Goal: Task Accomplishment & Management: Manage account settings

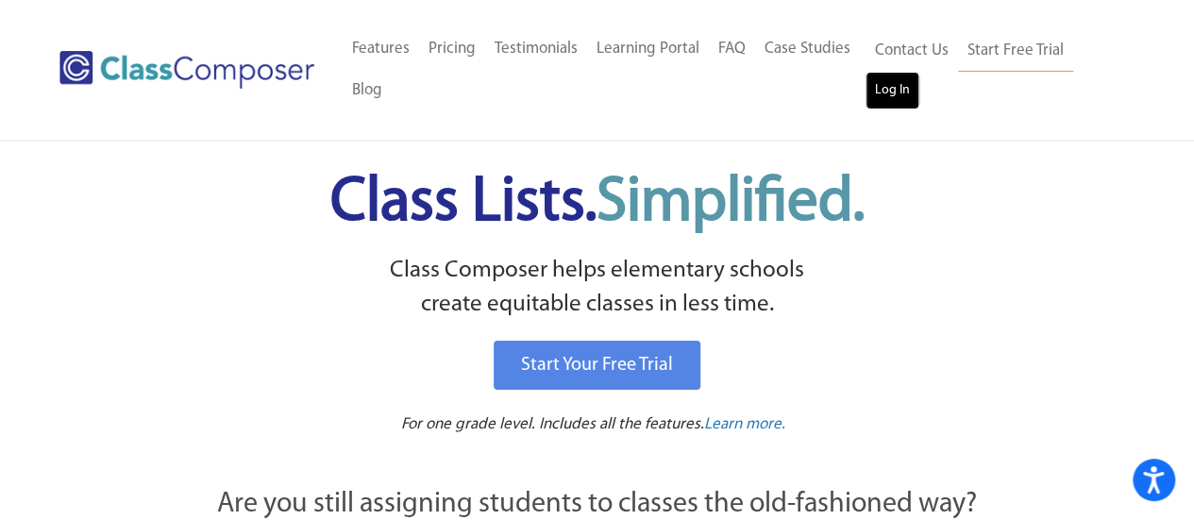
click at [903, 92] on link "Log In" at bounding box center [893, 91] width 54 height 38
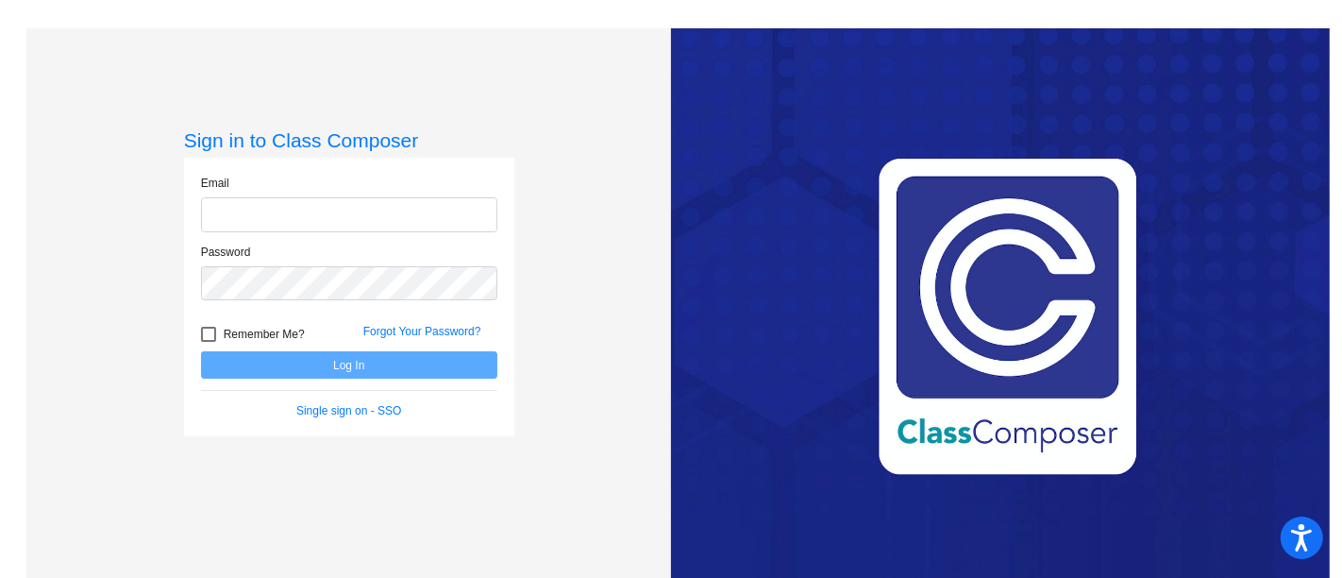
type input "[EMAIL_ADDRESS][DOMAIN_NAME]"
click at [404, 364] on button "Log In" at bounding box center [349, 364] width 296 height 27
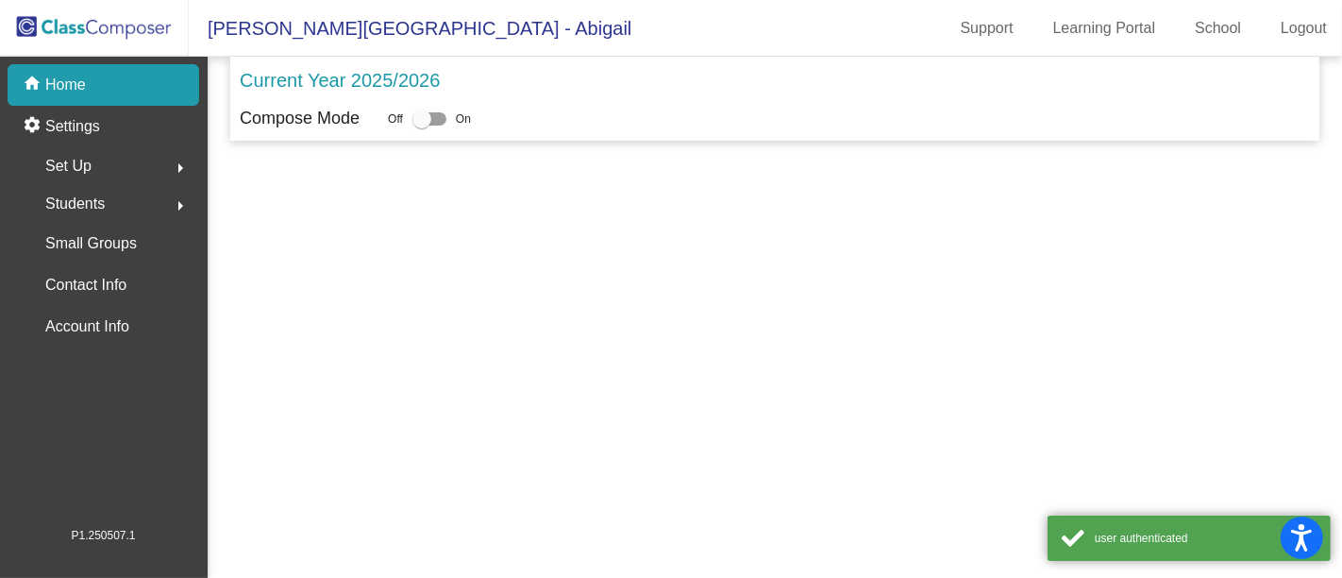
click at [404, 364] on mat-sidenav-content "Current Year 2025/2026 Compose Mode Off On" at bounding box center [775, 317] width 1135 height 521
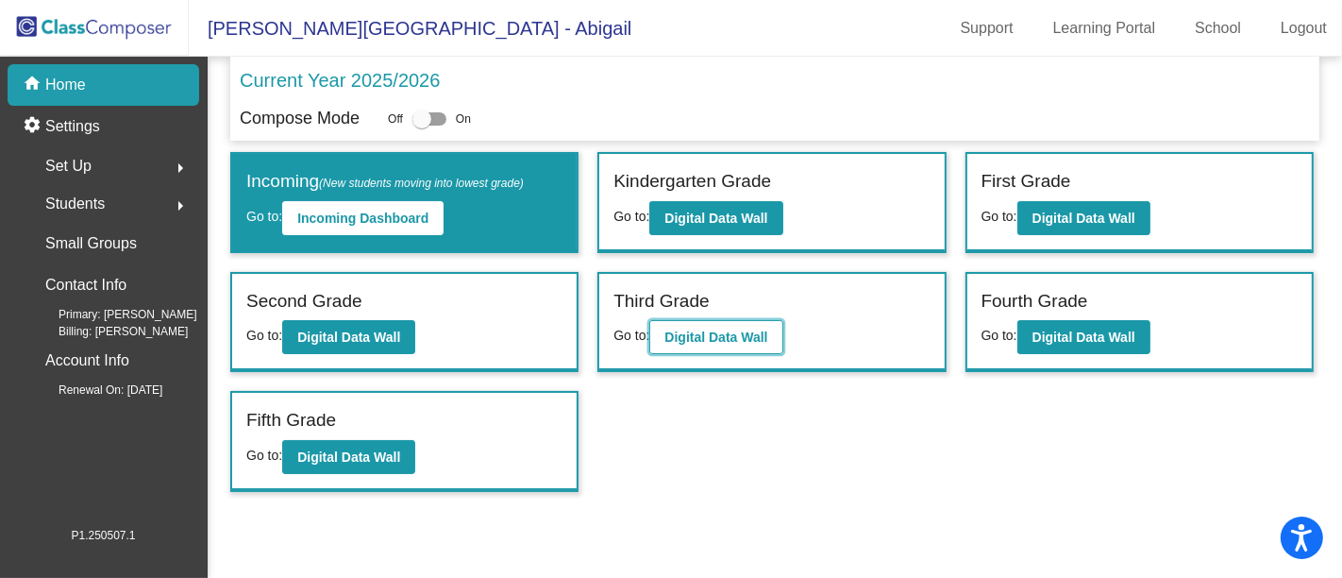
click at [728, 329] on b "Digital Data Wall" at bounding box center [716, 336] width 103 height 15
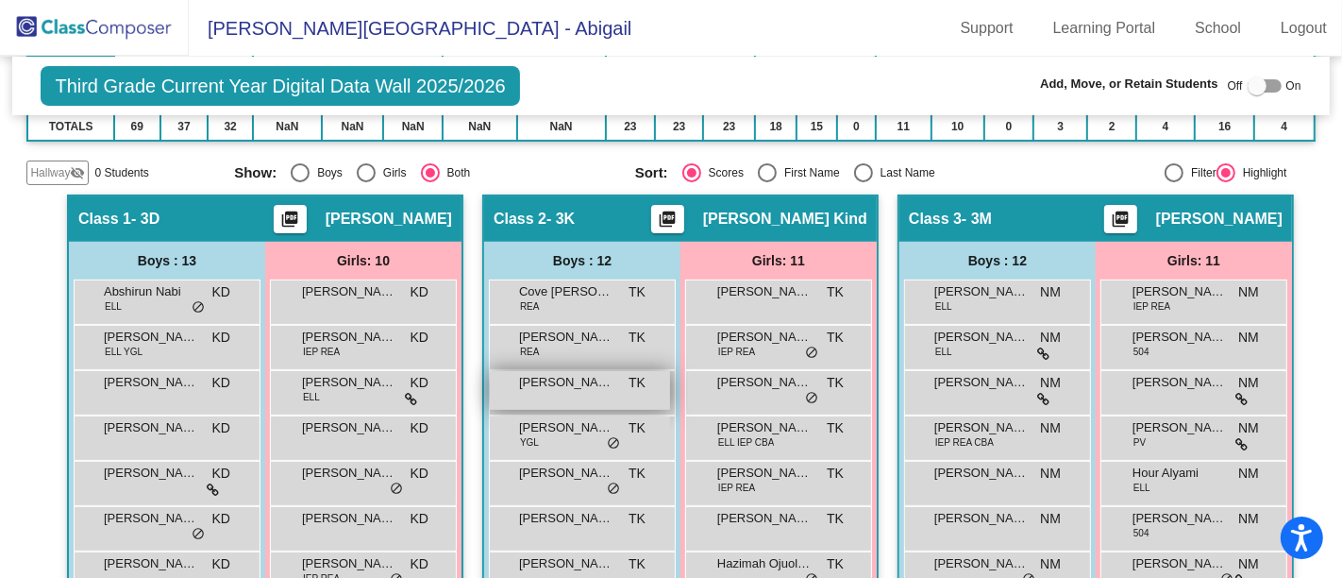
scroll to position [366, 0]
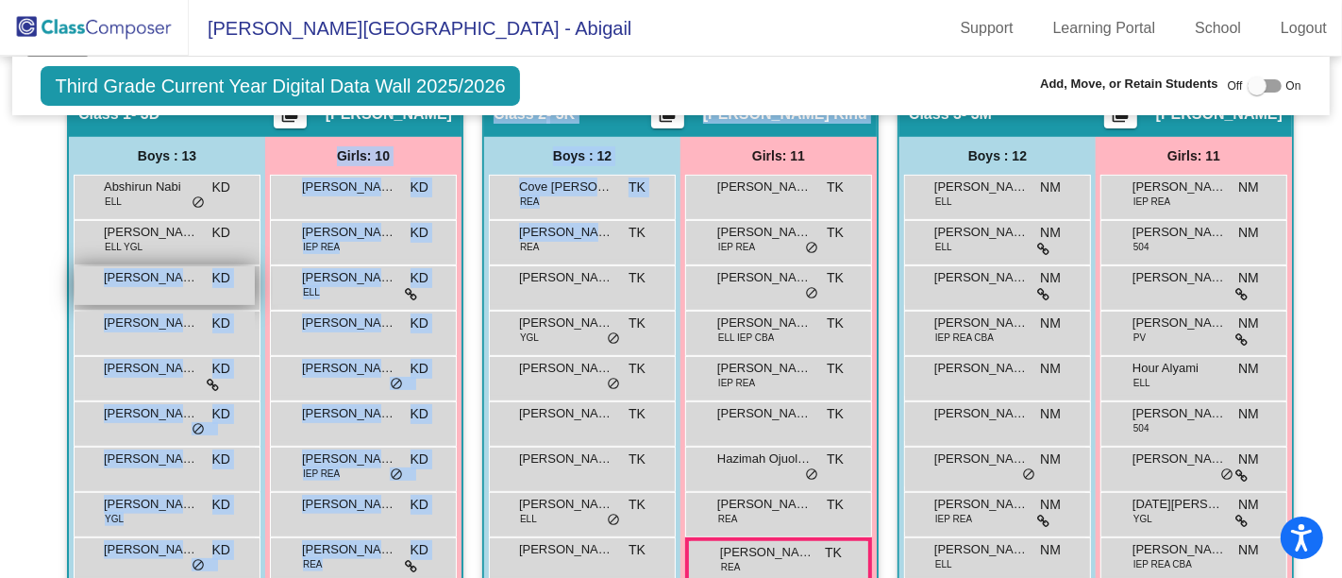
drag, startPoint x: 582, startPoint y: 233, endPoint x: 240, endPoint y: 295, distance: 348.1
click at [208, 295] on div "Hallway - Hallway Class picture_as_pdf Add Student First Name Last Name Student…" at bounding box center [670, 442] width 1289 height 704
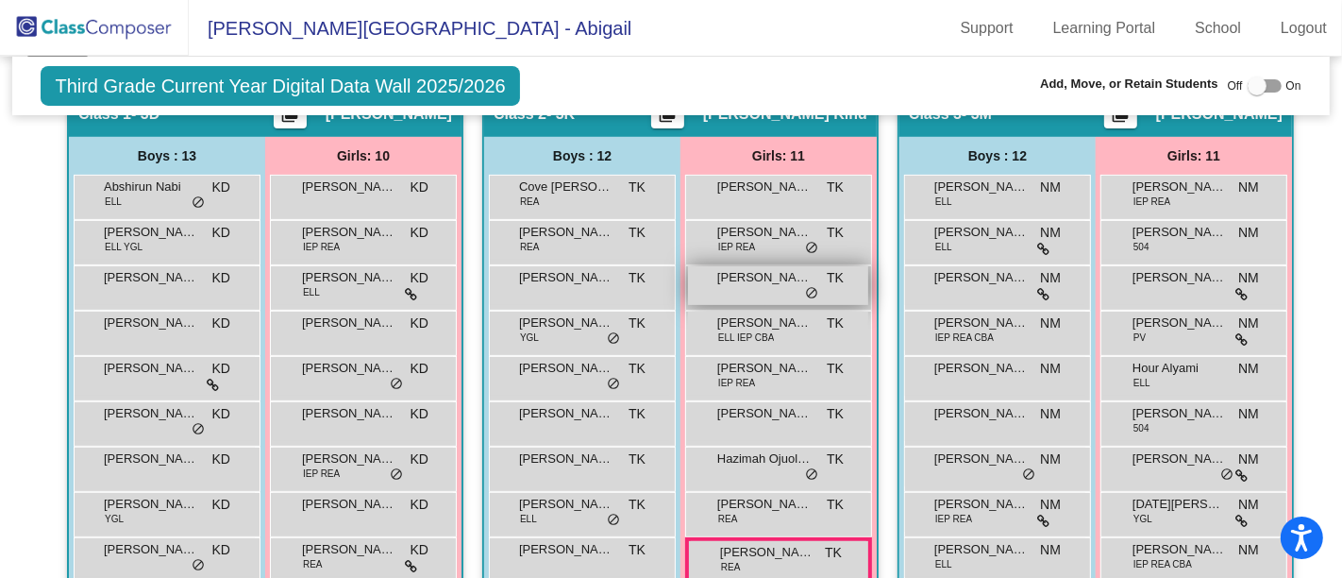
click at [688, 266] on div "[PERSON_NAME] TK lock do_not_disturb_alt" at bounding box center [778, 285] width 180 height 39
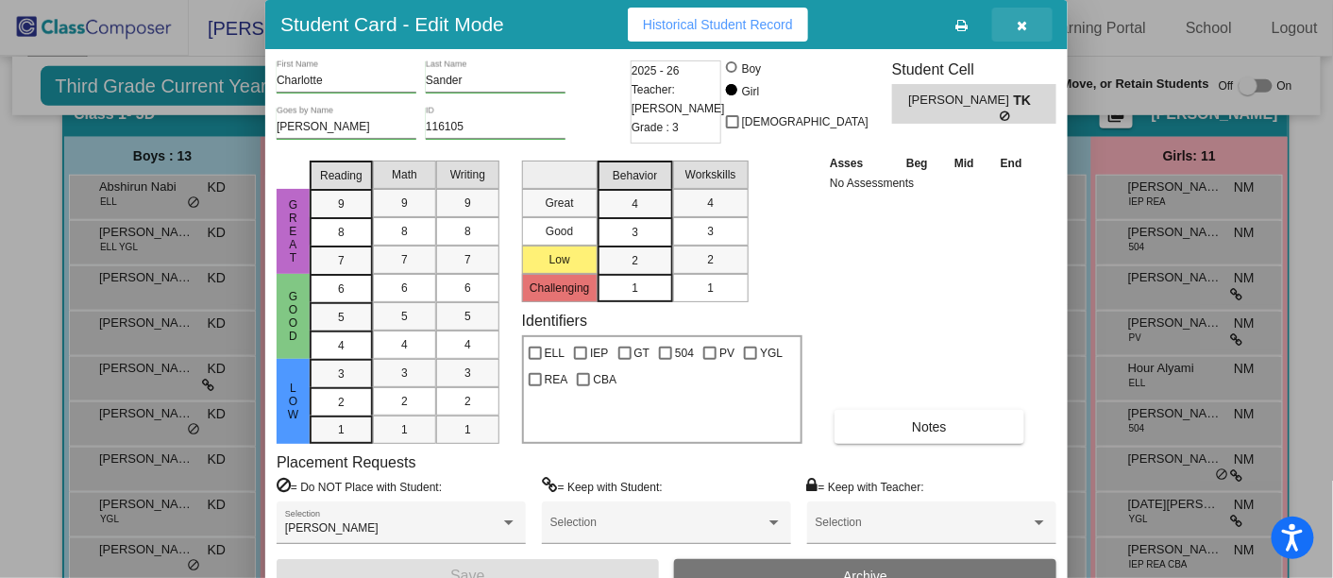
click at [1024, 20] on icon "button" at bounding box center [1023, 25] width 10 height 13
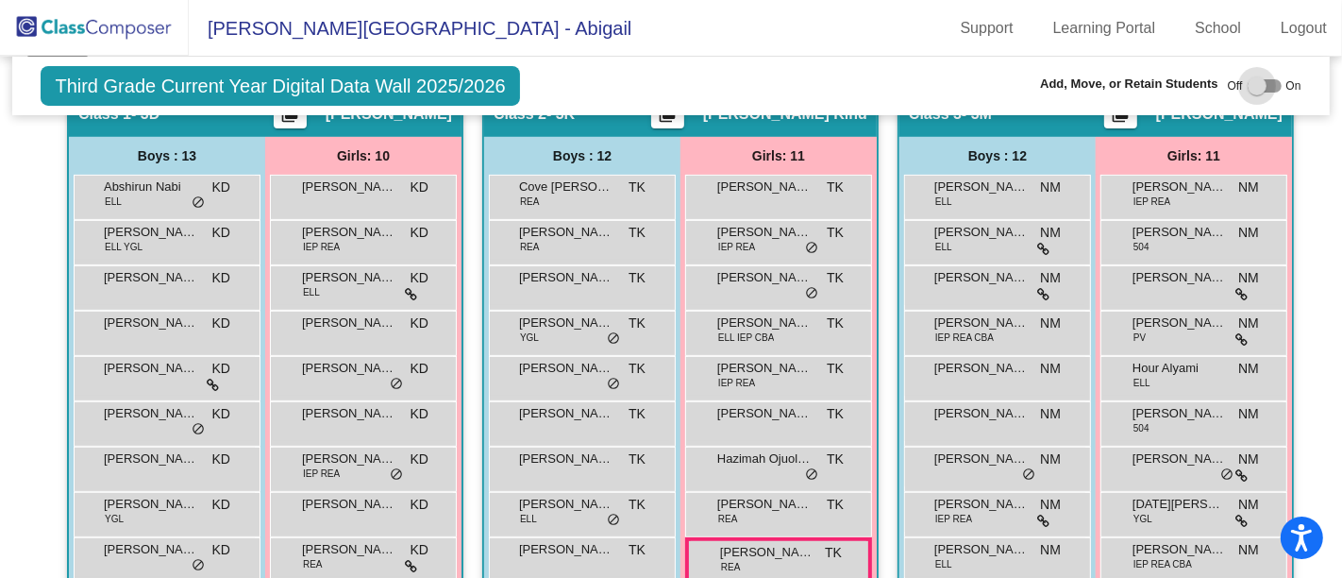
click at [1248, 88] on div at bounding box center [1257, 85] width 19 height 19
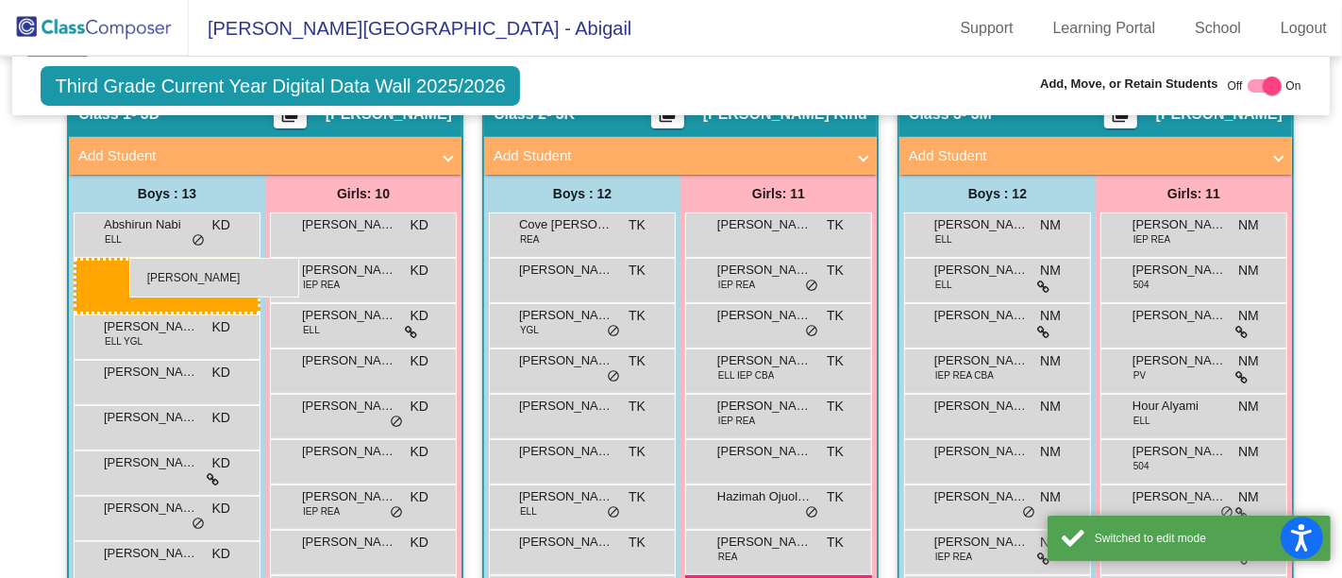
drag, startPoint x: 566, startPoint y: 265, endPoint x: 129, endPoint y: 258, distance: 437.1
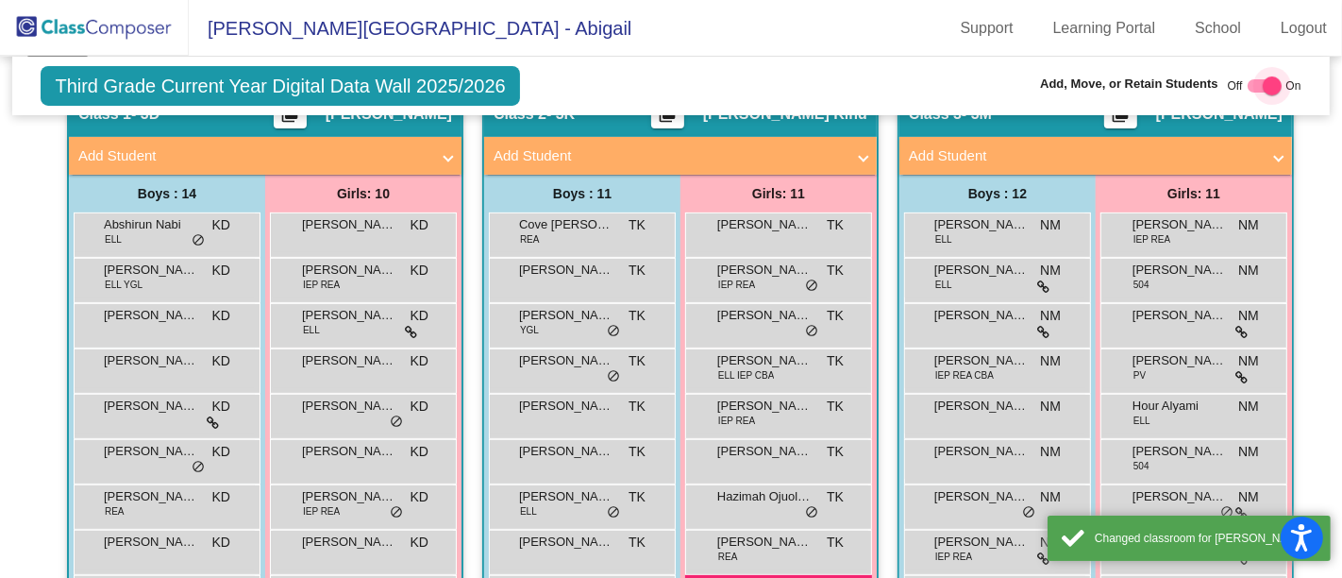
click at [1263, 87] on div at bounding box center [1272, 85] width 19 height 19
checkbox input "false"
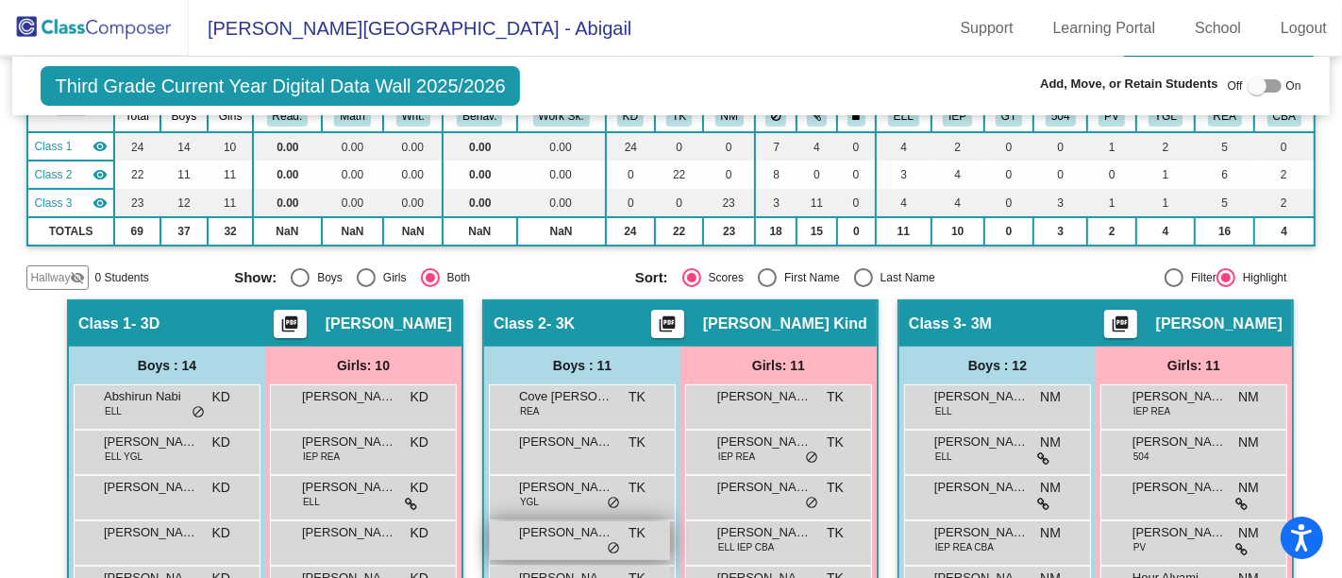
scroll to position [0, 0]
